Goal: Find specific page/section: Find specific page/section

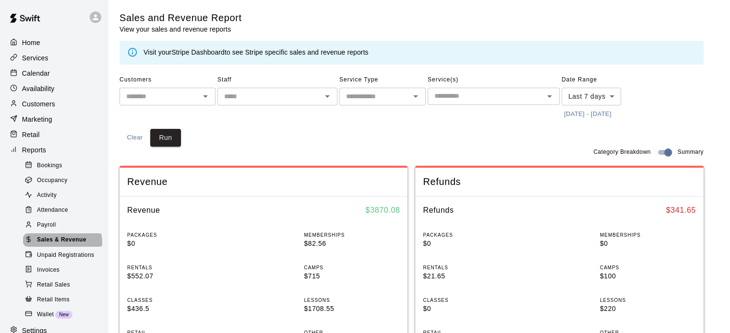
click at [62, 245] on span "Sales & Revenue" at bounding box center [61, 241] width 49 height 10
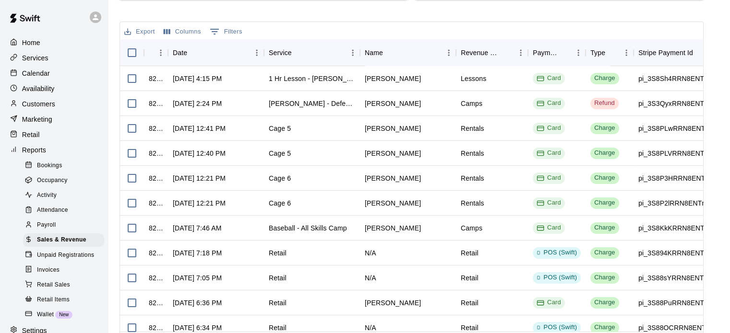
scroll to position [354, 0]
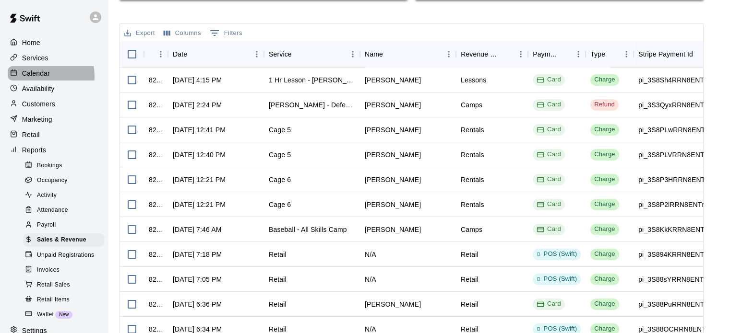
click at [35, 78] on p "Calendar" at bounding box center [36, 74] width 28 height 10
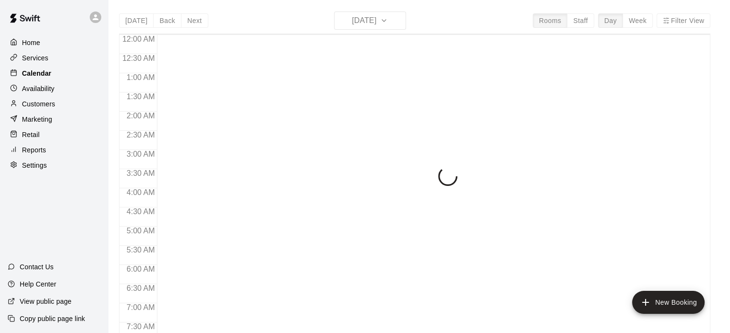
scroll to position [611, 0]
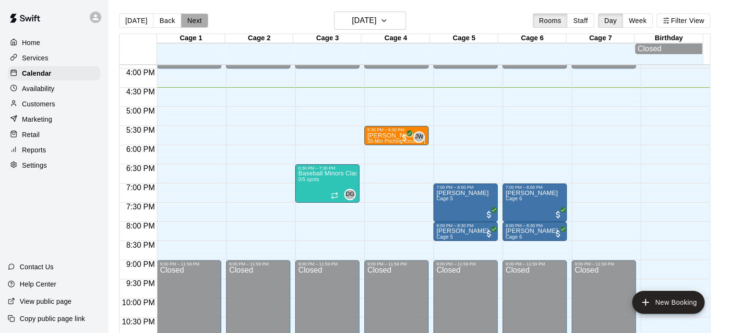
click at [193, 25] on button "Next" at bounding box center [194, 20] width 27 height 14
